Goal: Information Seeking & Learning: Learn about a topic

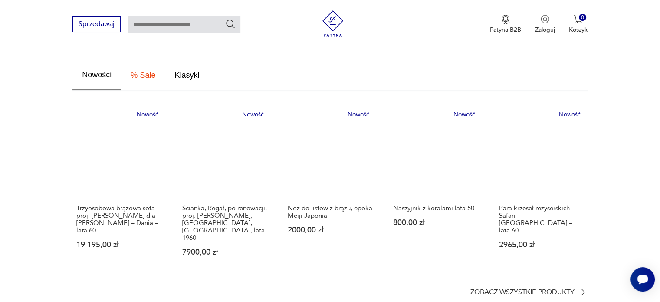
scroll to position [564, 0]
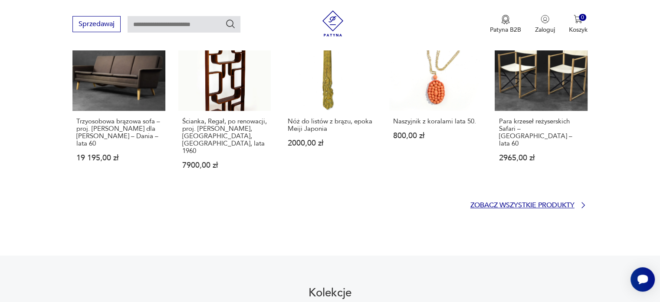
click at [522, 202] on p "Zobacz wszystkie produkty" at bounding box center [522, 205] width 104 height 6
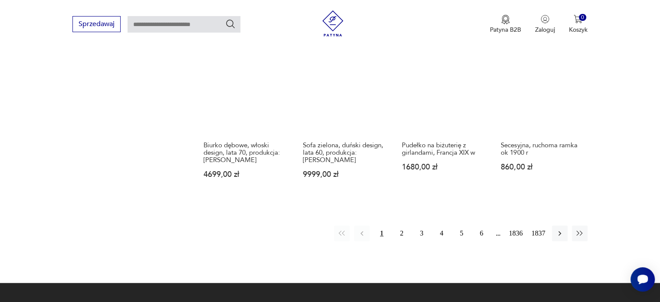
scroll to position [776, 0]
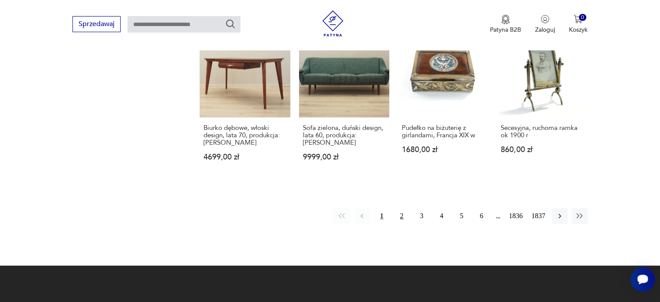
click at [406, 208] on button "2" at bounding box center [402, 216] width 16 height 16
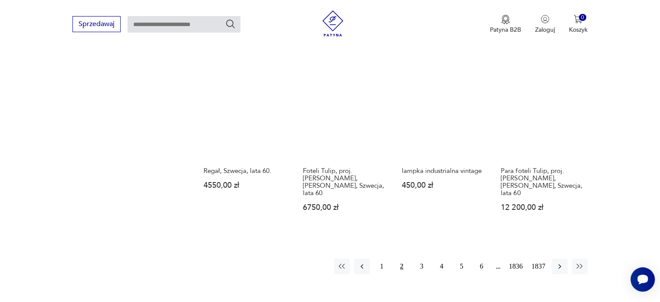
scroll to position [719, 0]
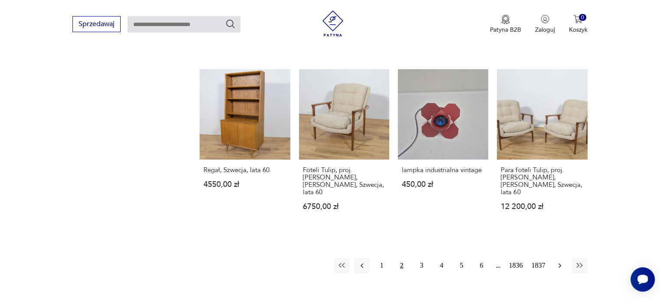
click at [562, 261] on icon "button" at bounding box center [559, 265] width 9 height 9
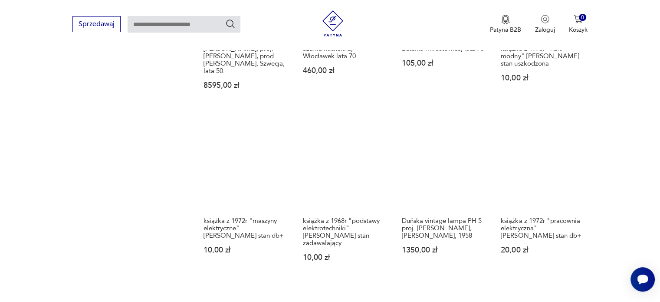
scroll to position [589, 0]
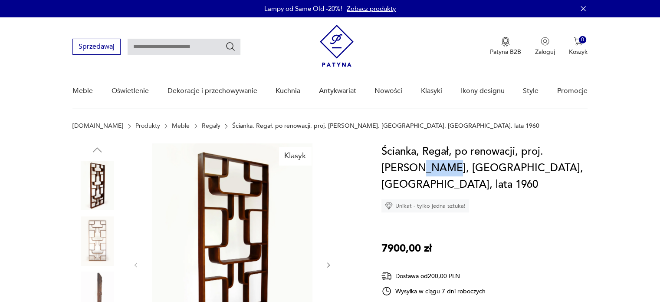
drag, startPoint x: 382, startPoint y: 168, endPoint x: 404, endPoint y: 167, distance: 22.6
click at [404, 167] on h1 "Ścianka, Regał, po renowacji, proj. [PERSON_NAME], [GEOGRAPHIC_DATA], [GEOGRAPH…" at bounding box center [484, 167] width 206 height 49
copy h1 "Volak"
click at [189, 47] on input "text" at bounding box center [184, 47] width 113 height 16
paste input "*****"
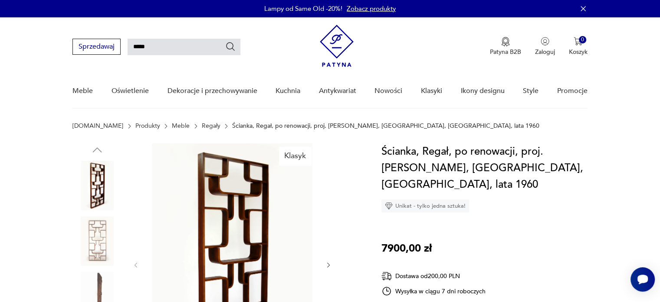
type input "*****"
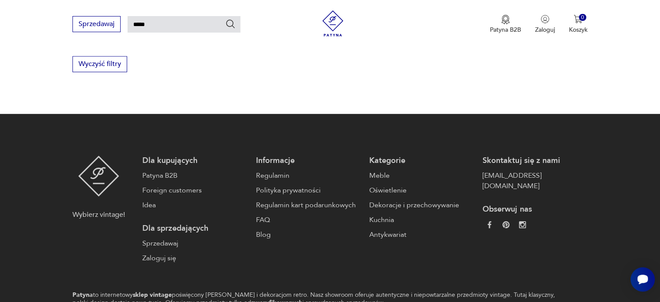
scroll to position [551, 0]
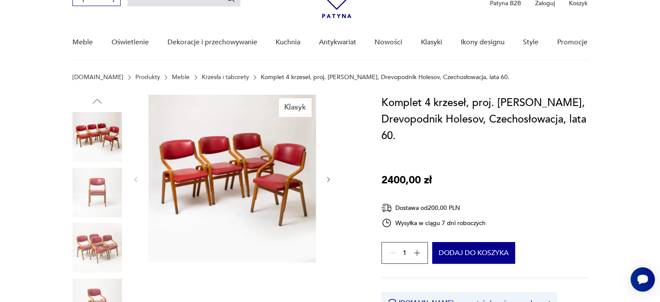
scroll to position [43, 0]
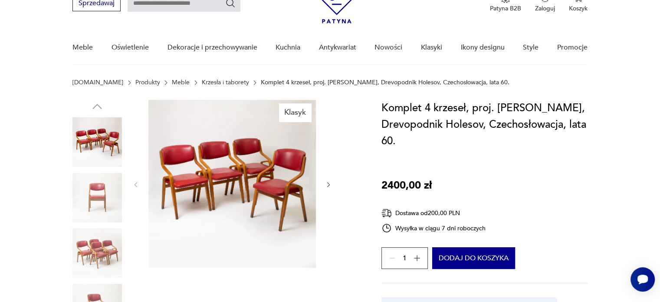
click at [328, 185] on icon "button" at bounding box center [328, 184] width 7 height 7
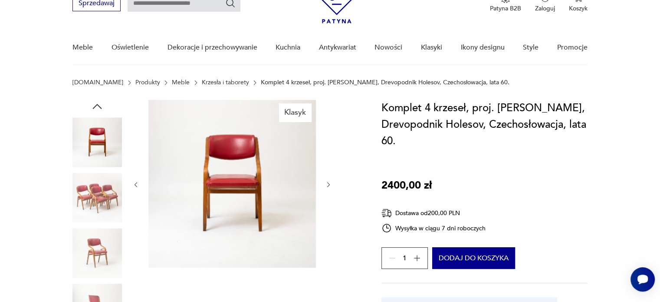
click at [328, 185] on icon "button" at bounding box center [328, 184] width 7 height 7
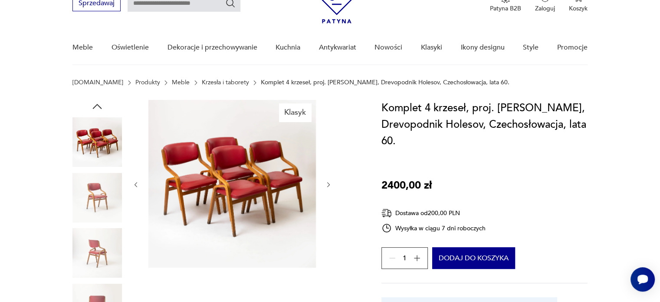
click at [328, 185] on icon "button" at bounding box center [328, 184] width 7 height 7
